Goal: Use online tool/utility: Utilize a website feature to perform a specific function

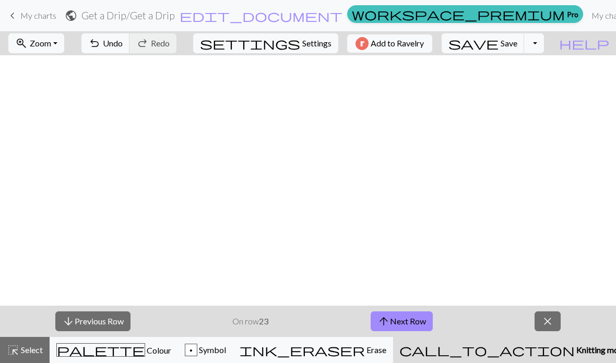
scroll to position [0, 1014]
click at [104, 322] on button "arrow_downward Previous Row" at bounding box center [92, 322] width 75 height 20
click at [105, 314] on button "arrow_downward Previous Row" at bounding box center [92, 322] width 75 height 20
click at [114, 329] on button "arrow_downward Previous Row" at bounding box center [92, 322] width 75 height 20
click at [111, 323] on button "arrow_downward Previous Row" at bounding box center [92, 322] width 75 height 20
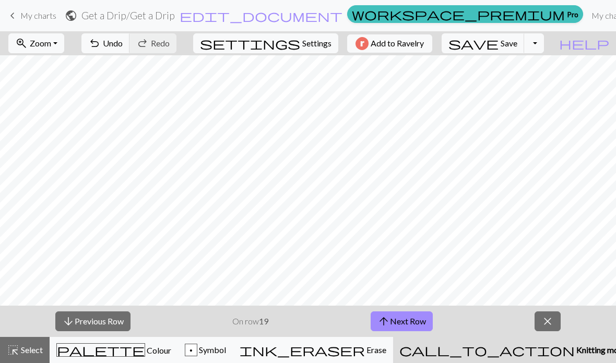
click at [105, 319] on button "arrow_downward Previous Row" at bounding box center [92, 322] width 75 height 20
click at [91, 320] on button "arrow_downward Previous Row" at bounding box center [92, 322] width 75 height 20
click at [88, 314] on button "arrow_downward Previous Row" at bounding box center [92, 322] width 75 height 20
click at [86, 324] on button "arrow_downward Previous Row" at bounding box center [92, 322] width 75 height 20
click at [108, 322] on button "arrow_downward Previous Row" at bounding box center [92, 322] width 75 height 20
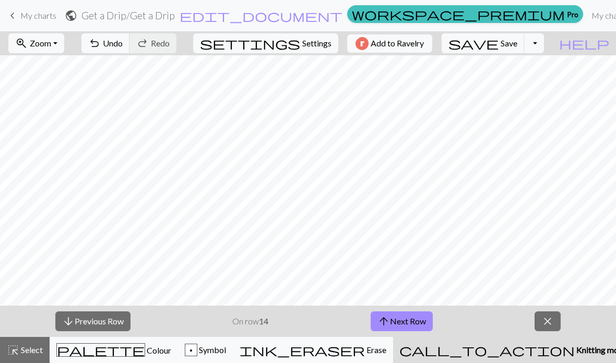
click at [95, 321] on button "arrow_downward Previous Row" at bounding box center [92, 322] width 75 height 20
click at [414, 323] on button "arrow_upward Next Row" at bounding box center [402, 322] width 62 height 20
click at [85, 320] on button "arrow_downward Previous Row" at bounding box center [92, 322] width 75 height 20
click at [117, 321] on button "arrow_downward Previous Row" at bounding box center [92, 322] width 75 height 20
click at [91, 322] on button "arrow_downward Previous Row" at bounding box center [92, 322] width 75 height 20
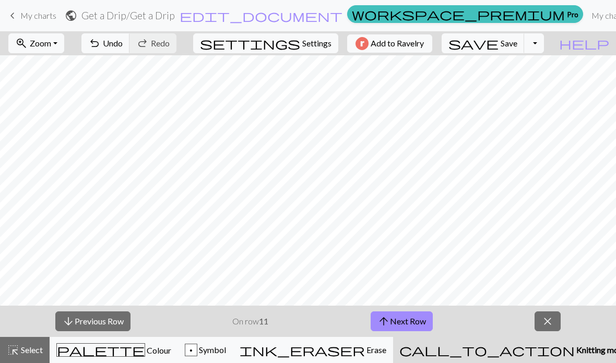
click at [86, 323] on button "arrow_downward Previous Row" at bounding box center [92, 322] width 75 height 20
click at [99, 323] on button "arrow_downward Previous Row" at bounding box center [92, 322] width 75 height 20
click at [98, 313] on button "arrow_downward Previous Row" at bounding box center [93, 322] width 75 height 20
click at [121, 319] on button "arrow_downward Previous Row" at bounding box center [93, 322] width 75 height 20
click at [104, 324] on button "arrow_downward Previous Row" at bounding box center [93, 322] width 75 height 20
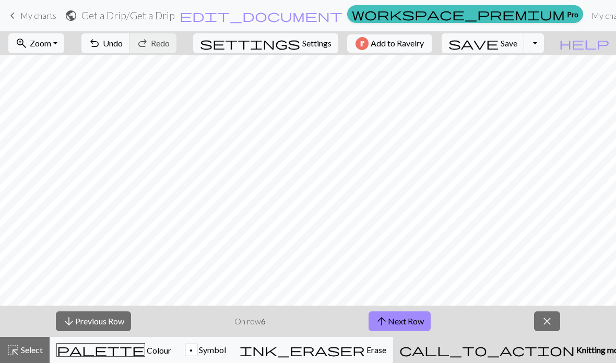
click at [88, 318] on button "arrow_downward Previous Row" at bounding box center [93, 322] width 75 height 20
click at [103, 329] on button "arrow_downward Previous Row" at bounding box center [93, 322] width 75 height 20
click at [94, 320] on button "arrow_downward Previous Row" at bounding box center [93, 322] width 75 height 20
click at [113, 323] on button "arrow_downward Previous Row" at bounding box center [93, 322] width 75 height 20
click at [397, 322] on button "arrow_upward Next Row" at bounding box center [400, 322] width 62 height 20
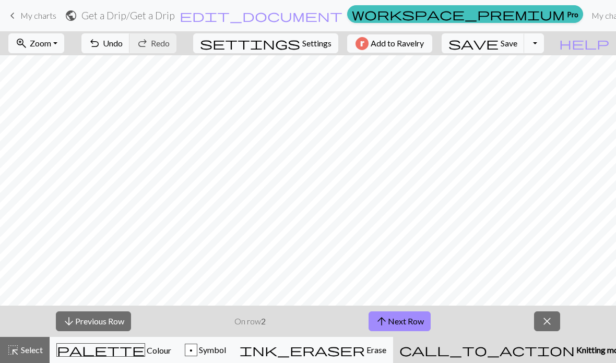
click at [396, 321] on button "arrow_upward Next Row" at bounding box center [400, 322] width 62 height 20
click at [397, 322] on button "arrow_upward Next Row" at bounding box center [400, 322] width 62 height 20
click at [397, 324] on button "arrow_upward Next Row" at bounding box center [400, 322] width 62 height 20
click at [397, 323] on button "arrow_upward Next Row" at bounding box center [400, 322] width 62 height 20
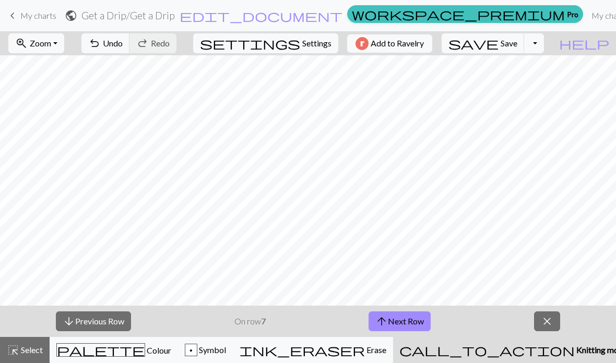
click at [399, 319] on button "arrow_upward Next Row" at bounding box center [400, 322] width 62 height 20
click at [398, 319] on button "arrow_upward Next Row" at bounding box center [402, 322] width 62 height 20
click at [400, 321] on button "arrow_upward Next Row" at bounding box center [402, 322] width 62 height 20
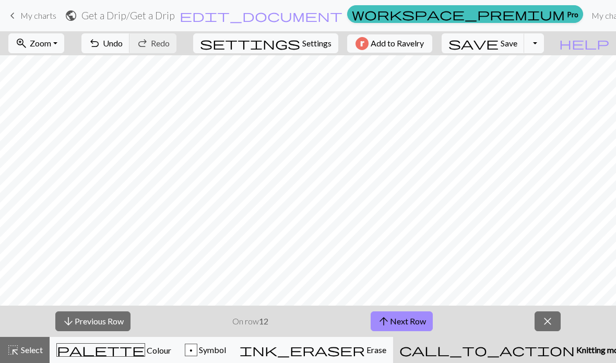
click at [400, 321] on button "arrow_upward Next Row" at bounding box center [402, 322] width 62 height 20
click at [401, 321] on button "arrow_upward Next Row" at bounding box center [402, 322] width 62 height 20
click at [403, 321] on button "arrow_upward Next Row" at bounding box center [402, 322] width 62 height 20
click at [403, 320] on button "arrow_upward Next Row" at bounding box center [402, 322] width 62 height 20
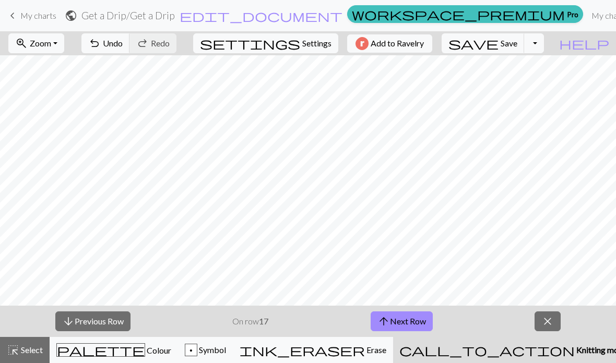
click at [402, 322] on button "arrow_upward Next Row" at bounding box center [402, 322] width 62 height 20
click at [403, 321] on button "arrow_upward Next Row" at bounding box center [402, 322] width 62 height 20
click at [402, 320] on button "arrow_upward Next Row" at bounding box center [402, 322] width 62 height 20
click at [402, 321] on button "arrow_upward Next Row" at bounding box center [402, 322] width 62 height 20
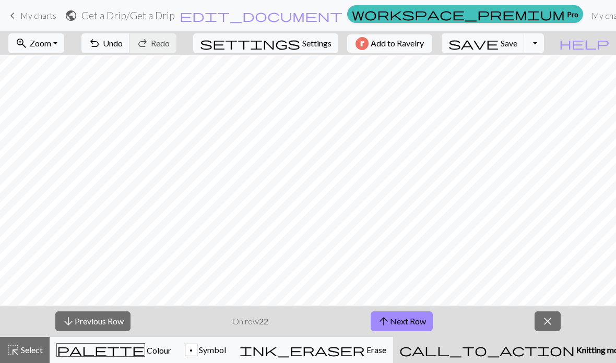
click at [402, 320] on button "arrow_upward Next Row" at bounding box center [402, 322] width 62 height 20
click at [402, 321] on button "arrow_upward Next Row" at bounding box center [402, 322] width 62 height 20
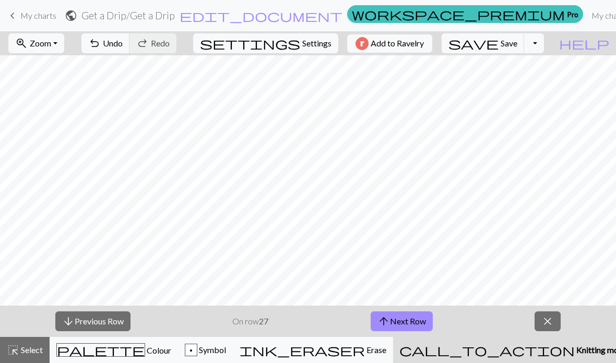
click at [402, 321] on button "arrow_upward Next Row" at bounding box center [402, 322] width 62 height 20
click at [402, 320] on button "arrow_upward Next Row" at bounding box center [402, 322] width 62 height 20
click at [402, 321] on button "arrow_upward Next Row" at bounding box center [402, 322] width 62 height 20
click at [403, 321] on button "arrow_upward Next Row" at bounding box center [402, 322] width 62 height 20
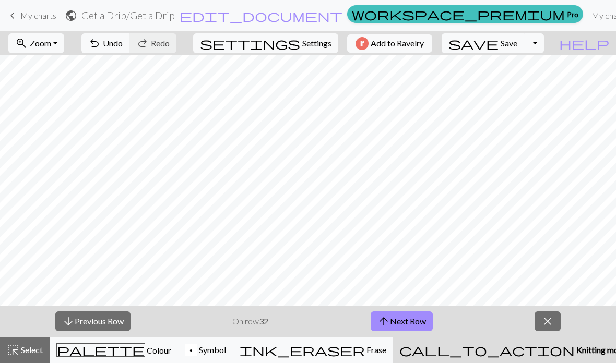
click at [403, 321] on button "arrow_upward Next Row" at bounding box center [402, 322] width 62 height 20
click at [404, 320] on button "arrow_upward Next Row" at bounding box center [402, 322] width 62 height 20
click at [403, 320] on button "arrow_upward Next Row" at bounding box center [402, 322] width 62 height 20
click at [404, 321] on button "arrow_upward Next Row" at bounding box center [402, 322] width 62 height 20
click at [404, 320] on button "arrow_upward Next Row" at bounding box center [402, 322] width 62 height 20
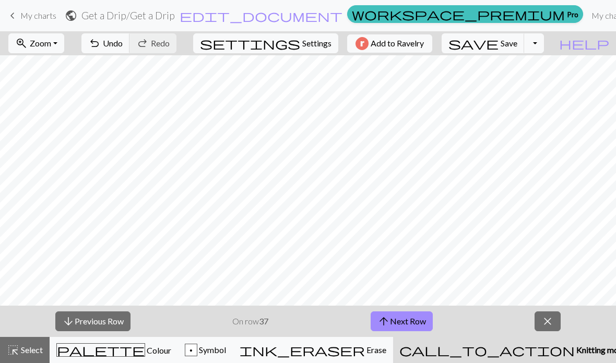
click at [404, 321] on button "arrow_upward Next Row" at bounding box center [402, 322] width 62 height 20
click at [404, 320] on button "arrow_upward Next Row" at bounding box center [402, 322] width 62 height 20
click at [404, 321] on button "arrow_upward Next Row" at bounding box center [402, 322] width 62 height 20
click at [121, 345] on div "palette Colour Colour" at bounding box center [113, 351] width 115 height 14
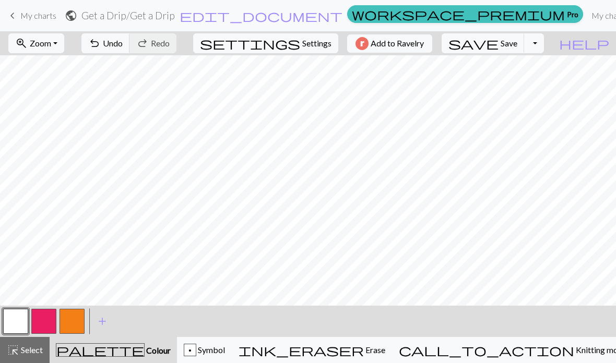
click at [47, 317] on button "button" at bounding box center [43, 321] width 25 height 25
click at [14, 325] on button "button" at bounding box center [15, 321] width 25 height 25
click at [41, 319] on button "button" at bounding box center [43, 321] width 25 height 25
click at [123, 44] on span "Undo" at bounding box center [113, 43] width 20 height 10
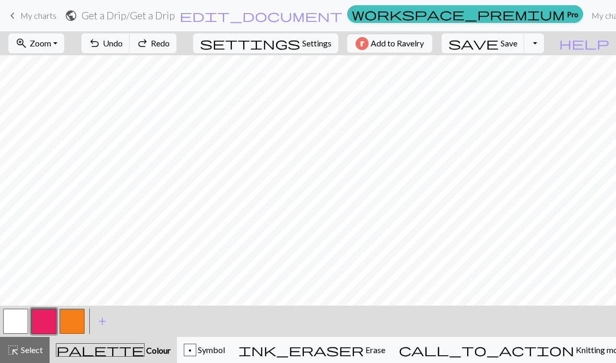
click at [123, 44] on span "Undo" at bounding box center [113, 43] width 20 height 10
click at [123, 43] on span "Undo" at bounding box center [113, 43] width 20 height 10
click at [170, 47] on span "Redo" at bounding box center [160, 43] width 19 height 10
click at [76, 323] on button "button" at bounding box center [72, 321] width 25 height 25
click at [45, 323] on button "button" at bounding box center [43, 321] width 25 height 25
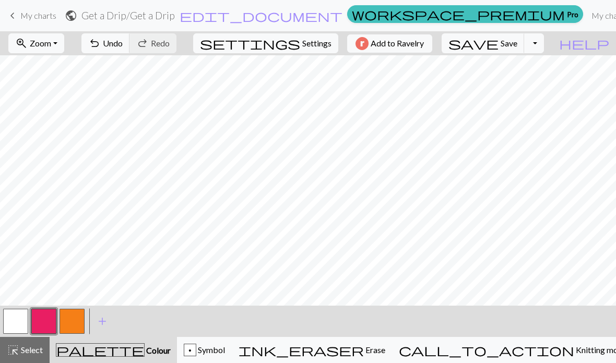
click at [78, 324] on button "button" at bounding box center [72, 321] width 25 height 25
click at [45, 323] on button "button" at bounding box center [43, 321] width 25 height 25
click at [75, 324] on button "button" at bounding box center [72, 321] width 25 height 25
click at [14, 328] on button "button" at bounding box center [15, 321] width 25 height 25
click at [73, 324] on button "button" at bounding box center [72, 321] width 25 height 25
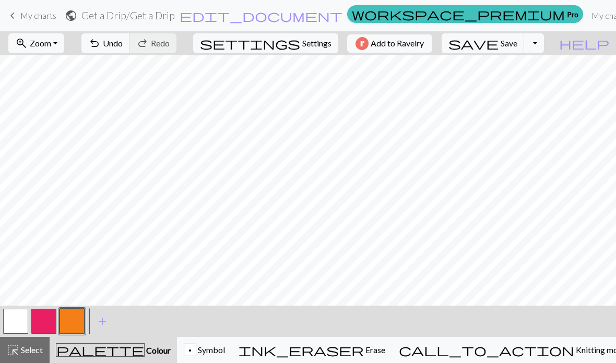
click at [9, 323] on button "button" at bounding box center [15, 321] width 25 height 25
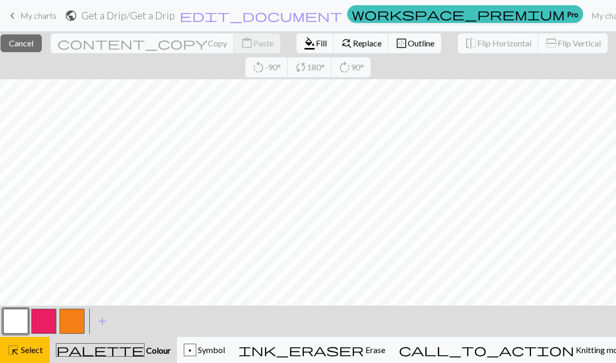
click at [76, 325] on button "button" at bounding box center [72, 321] width 25 height 25
click at [145, 355] on span "Colour" at bounding box center [158, 351] width 26 height 10
click at [145, 353] on span "Colour" at bounding box center [158, 351] width 26 height 10
click at [160, 351] on div "palette Colour Colour" at bounding box center [113, 351] width 115 height 14
click at [35, 353] on span "Select" at bounding box center [30, 350] width 23 height 10
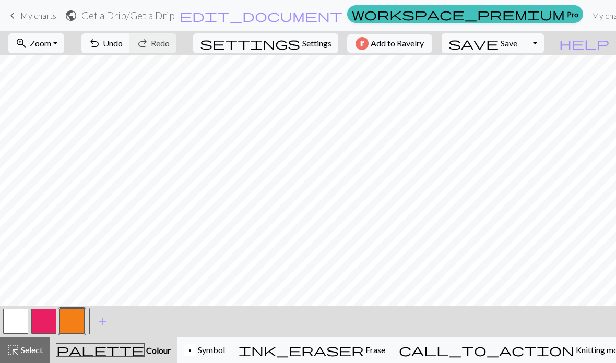
click at [145, 353] on span "Colour" at bounding box center [158, 351] width 26 height 10
click at [13, 324] on button "button" at bounding box center [15, 321] width 25 height 25
click at [41, 327] on button "button" at bounding box center [43, 321] width 25 height 25
click at [43, 323] on button "button" at bounding box center [43, 321] width 25 height 25
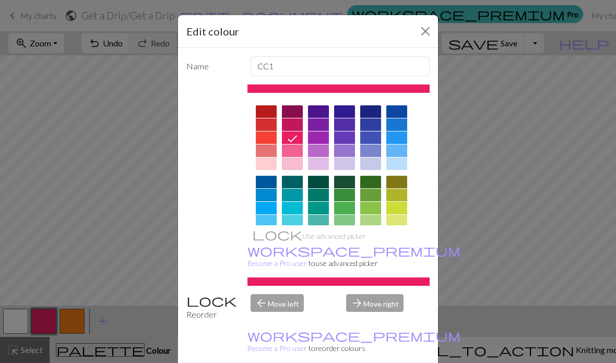
click at [267, 166] on div at bounding box center [266, 164] width 21 height 13
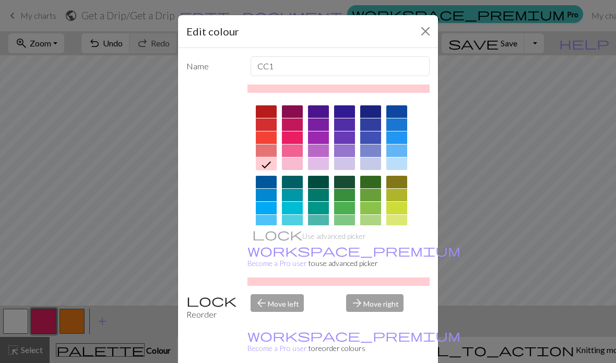
click at [293, 164] on div at bounding box center [292, 164] width 21 height 13
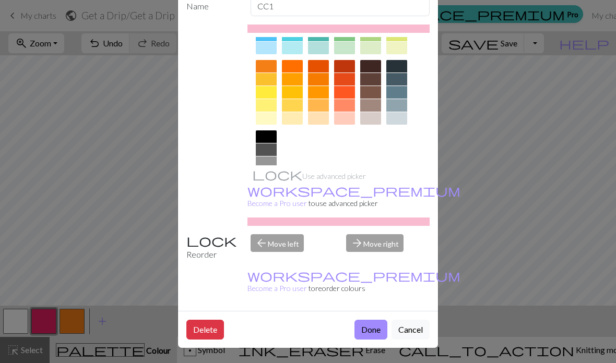
scroll to position [68, 0]
click at [376, 334] on button "Done" at bounding box center [371, 330] width 33 height 20
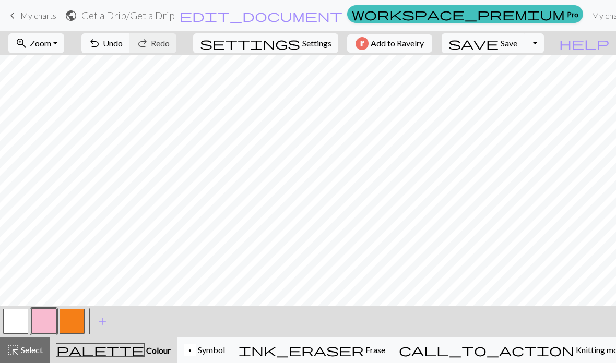
click at [46, 326] on button "button" at bounding box center [43, 321] width 25 height 25
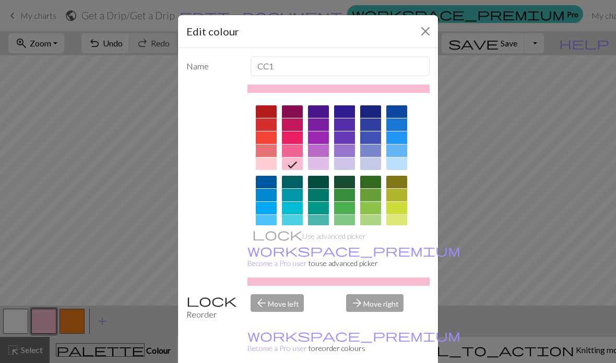
click at [270, 166] on div at bounding box center [266, 164] width 21 height 13
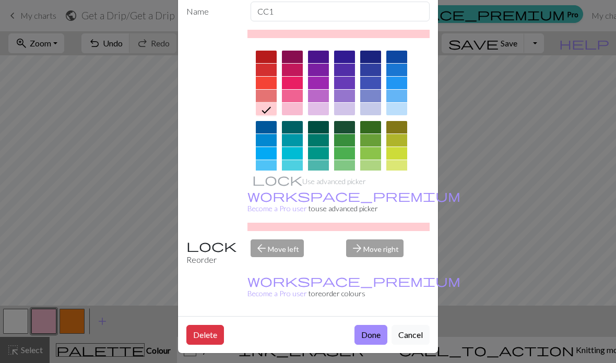
scroll to position [61, 0]
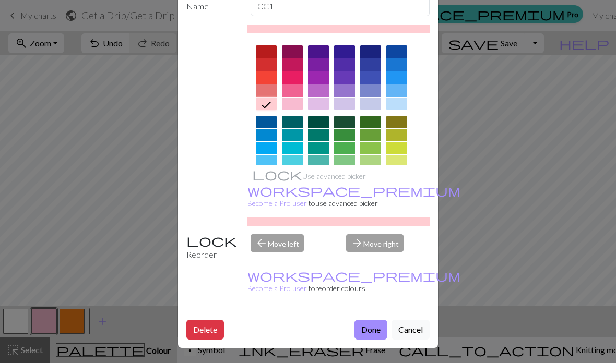
click at [372, 336] on button "Done" at bounding box center [371, 330] width 33 height 20
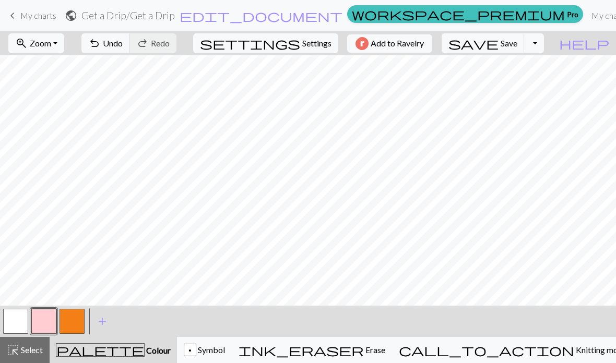
click at [43, 325] on button "button" at bounding box center [43, 321] width 25 height 25
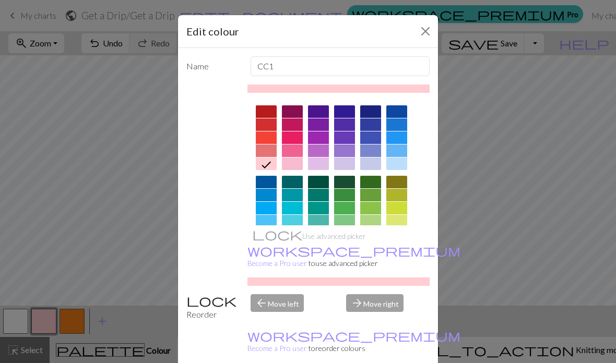
click at [289, 155] on div at bounding box center [292, 151] width 21 height 13
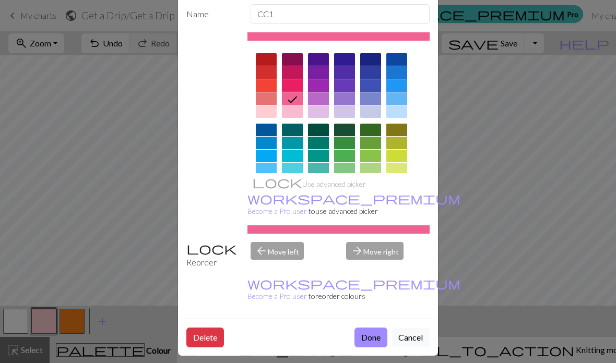
scroll to position [53, 0]
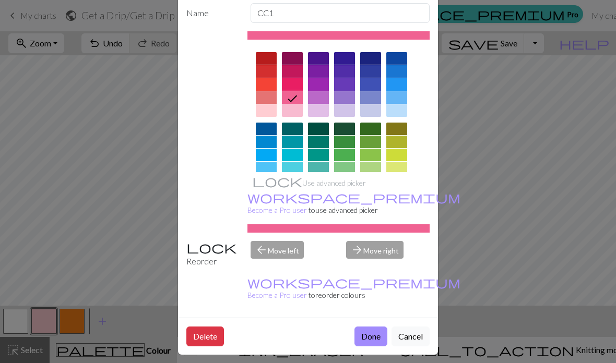
click at [374, 343] on button "Done" at bounding box center [371, 337] width 33 height 20
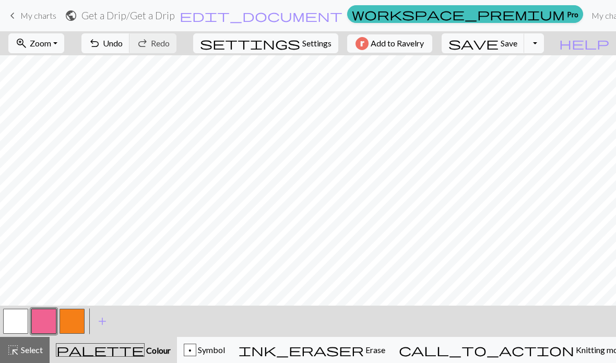
click at [574, 355] on span "Knitting mode" at bounding box center [600, 350] width 53 height 10
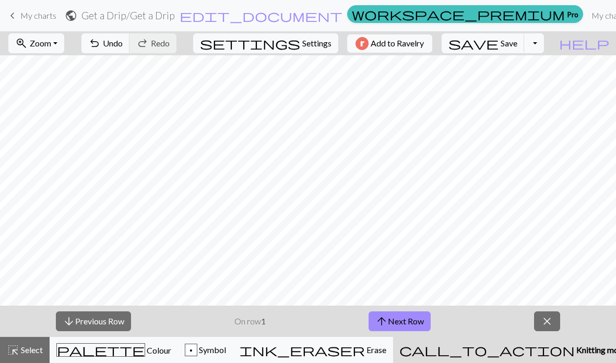
click at [116, 327] on button "arrow_downward Previous Row" at bounding box center [93, 322] width 75 height 20
click at [115, 326] on button "arrow_downward Previous Row" at bounding box center [93, 322] width 75 height 20
click at [114, 322] on button "arrow_downward Previous Row" at bounding box center [93, 322] width 75 height 20
click at [413, 319] on button "arrow_upward Next Row" at bounding box center [400, 322] width 62 height 20
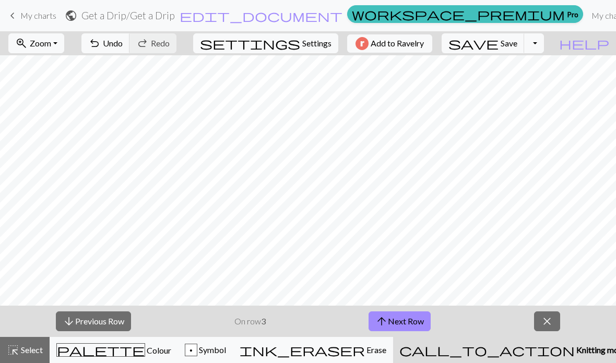
click at [409, 321] on button "arrow_upward Next Row" at bounding box center [400, 322] width 62 height 20
click at [408, 321] on button "arrow_upward Next Row" at bounding box center [400, 322] width 62 height 20
click at [404, 321] on button "arrow_upward Next Row" at bounding box center [400, 322] width 62 height 20
click at [404, 320] on button "arrow_upward Next Row" at bounding box center [400, 322] width 62 height 20
click at [403, 319] on button "arrow_upward Next Row" at bounding box center [400, 322] width 62 height 20
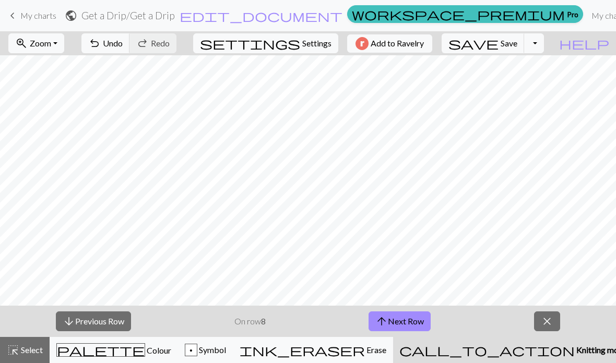
click at [403, 319] on button "arrow_upward Next Row" at bounding box center [400, 322] width 62 height 20
click at [402, 319] on button "arrow_upward Next Row" at bounding box center [400, 322] width 62 height 20
click at [401, 319] on button "arrow_upward Next Row" at bounding box center [402, 322] width 62 height 20
click at [401, 321] on button "arrow_upward Next Row" at bounding box center [402, 322] width 62 height 20
click at [400, 320] on button "arrow_upward Next Row" at bounding box center [402, 322] width 62 height 20
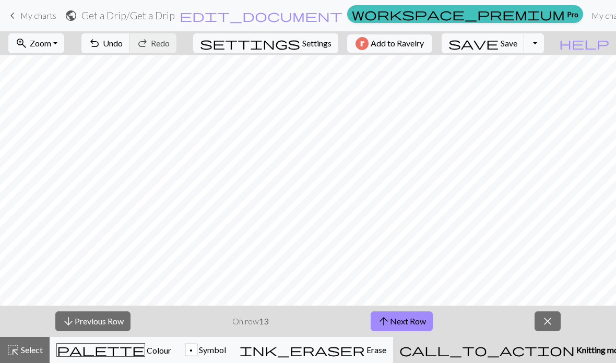
click at [400, 321] on button "arrow_upward Next Row" at bounding box center [402, 322] width 62 height 20
click at [403, 321] on button "arrow_upward Next Row" at bounding box center [402, 322] width 62 height 20
click at [404, 322] on button "arrow_upward Next Row" at bounding box center [402, 322] width 62 height 20
click at [404, 321] on button "arrow_upward Next Row" at bounding box center [402, 322] width 62 height 20
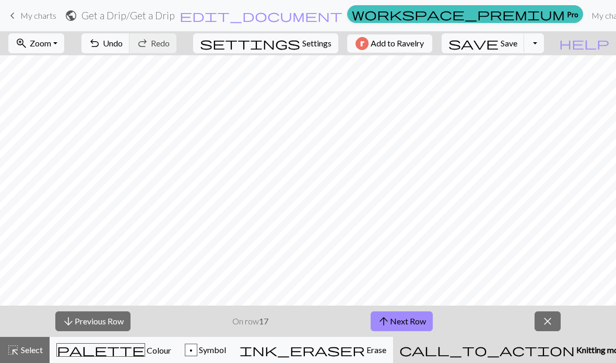
click at [407, 322] on button "arrow_upward Next Row" at bounding box center [402, 322] width 62 height 20
click at [406, 322] on button "arrow_upward Next Row" at bounding box center [402, 322] width 62 height 20
click at [407, 324] on button "arrow_upward Next Row" at bounding box center [402, 322] width 62 height 20
click at [406, 324] on button "arrow_upward Next Row" at bounding box center [402, 322] width 62 height 20
click at [407, 323] on button "arrow_upward Next Row" at bounding box center [402, 322] width 62 height 20
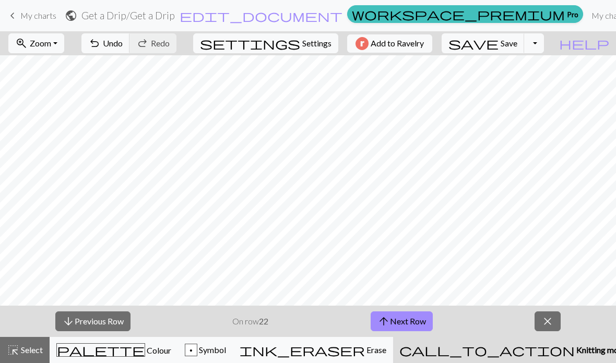
click at [407, 323] on button "arrow_upward Next Row" at bounding box center [402, 322] width 62 height 20
click at [405, 324] on button "arrow_upward Next Row" at bounding box center [402, 322] width 62 height 20
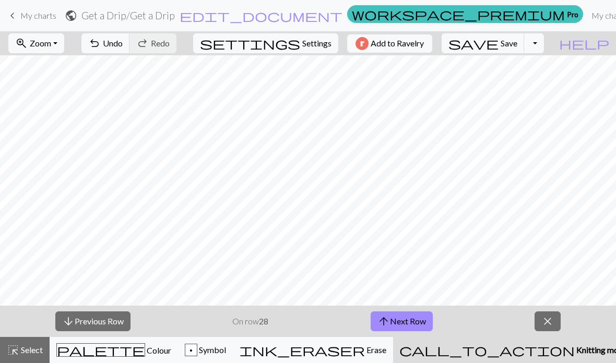
click at [405, 324] on button "arrow_upward Next Row" at bounding box center [402, 322] width 62 height 20
click at [404, 324] on button "arrow_upward Next Row" at bounding box center [402, 322] width 62 height 20
click at [404, 326] on button "arrow_upward Next Row" at bounding box center [402, 322] width 62 height 20
click at [403, 329] on button "arrow_upward Next Row" at bounding box center [402, 322] width 62 height 20
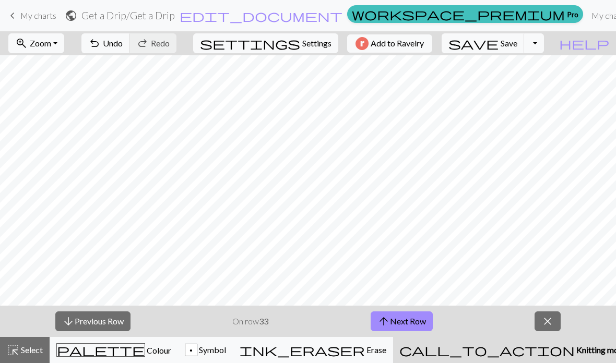
click at [403, 329] on button "arrow_upward Next Row" at bounding box center [402, 322] width 62 height 20
click at [403, 331] on button "arrow_upward Next Row" at bounding box center [402, 322] width 62 height 20
click at [101, 326] on button "arrow_downward Previous Row" at bounding box center [92, 322] width 75 height 20
click at [101, 321] on button "arrow_downward Previous Row" at bounding box center [92, 322] width 75 height 20
click at [106, 329] on button "arrow_downward Previous Row" at bounding box center [92, 322] width 75 height 20
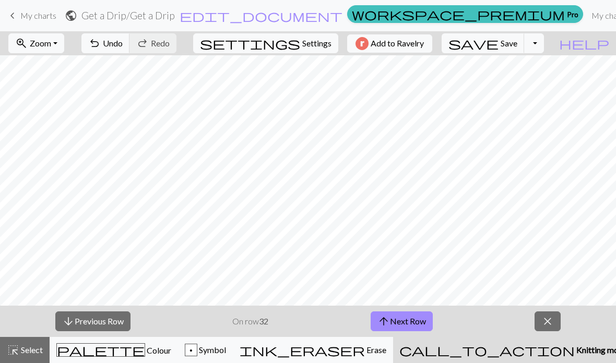
click at [102, 323] on button "arrow_downward Previous Row" at bounding box center [92, 322] width 75 height 20
click at [117, 328] on button "arrow_downward Previous Row" at bounding box center [92, 322] width 75 height 20
click at [117, 313] on button "arrow_downward Previous Row" at bounding box center [92, 322] width 75 height 20
click at [113, 322] on button "arrow_downward Previous Row" at bounding box center [92, 322] width 75 height 20
click at [114, 331] on button "arrow_downward Previous Row" at bounding box center [92, 322] width 75 height 20
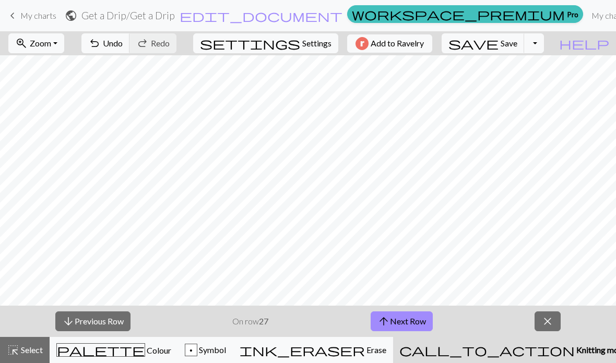
click at [106, 331] on button "arrow_downward Previous Row" at bounding box center [92, 322] width 75 height 20
click at [70, 329] on button "arrow_downward Previous Row" at bounding box center [92, 322] width 75 height 20
click at [114, 329] on button "arrow_downward Previous Row" at bounding box center [92, 322] width 75 height 20
